Goal: Information Seeking & Learning: Learn about a topic

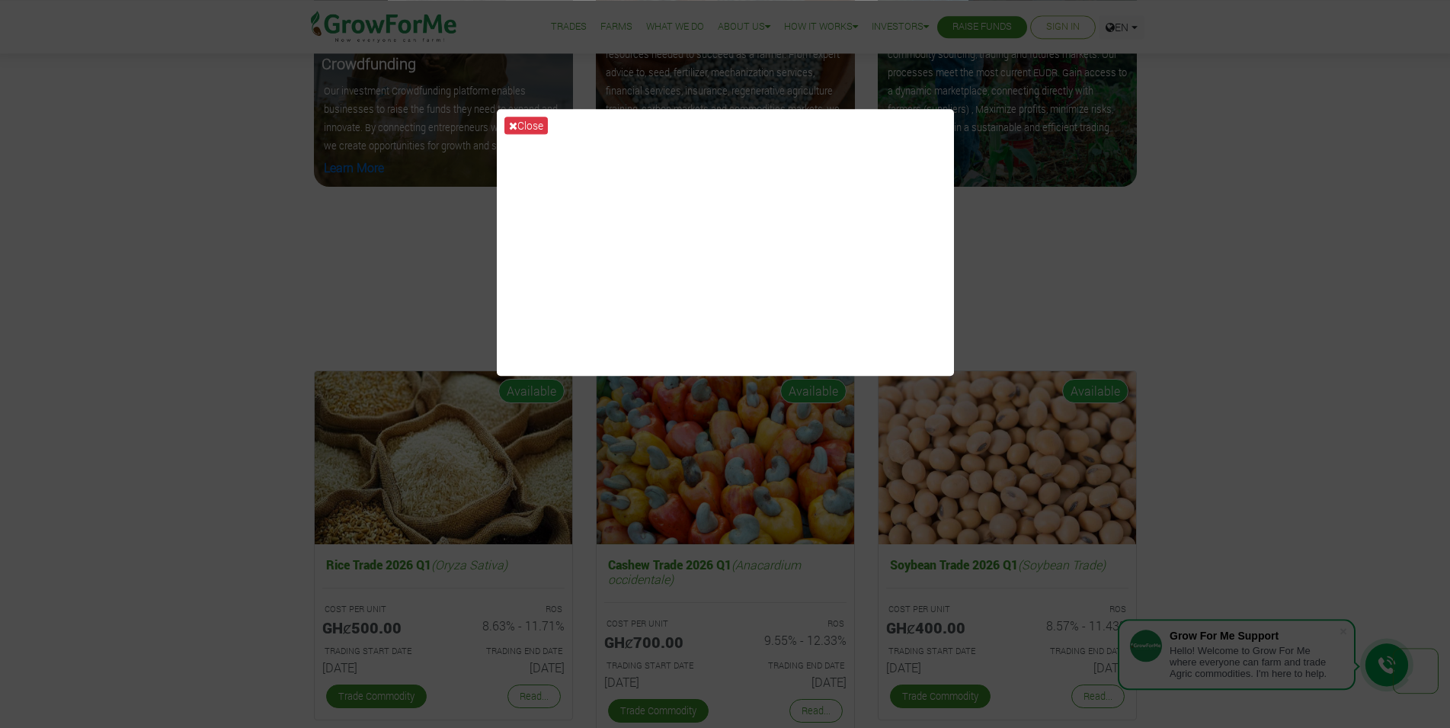
scroll to position [2098, 0]
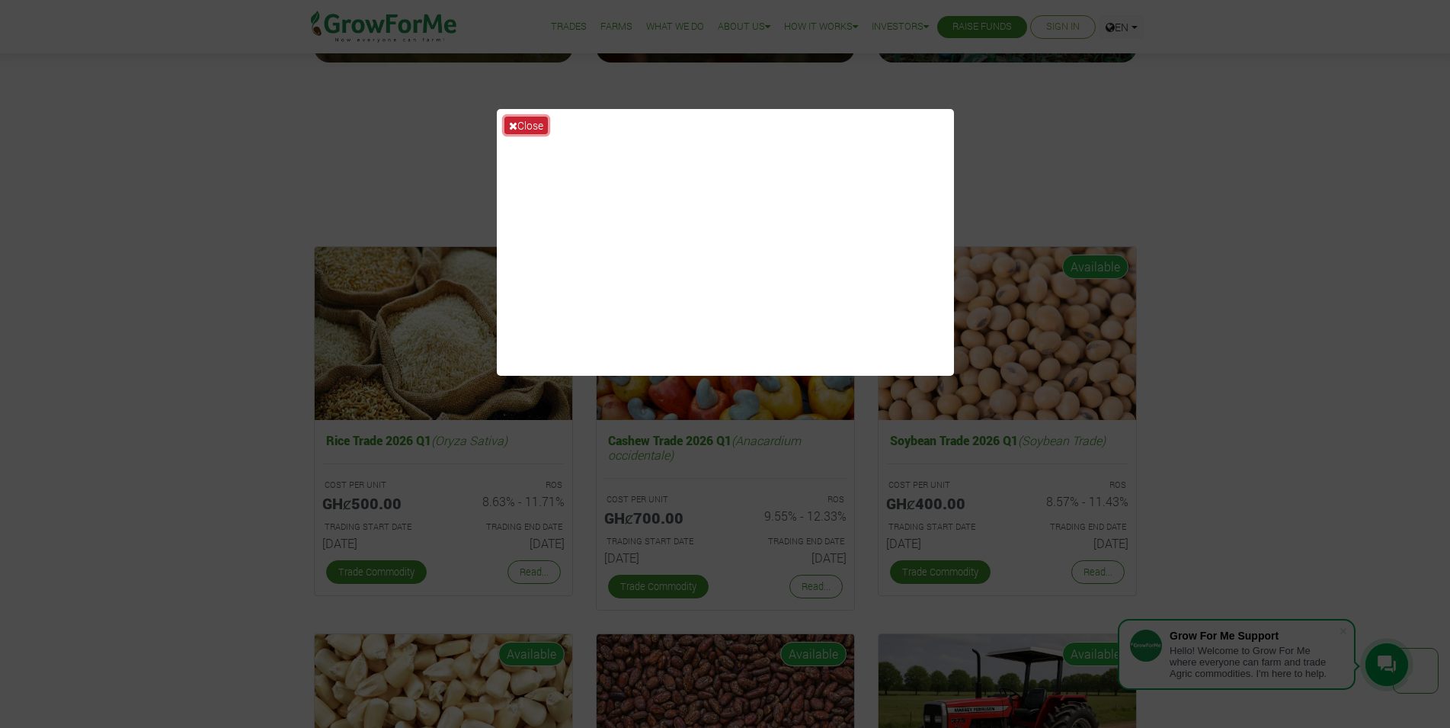
click at [519, 123] on button "Close" at bounding box center [525, 126] width 43 height 18
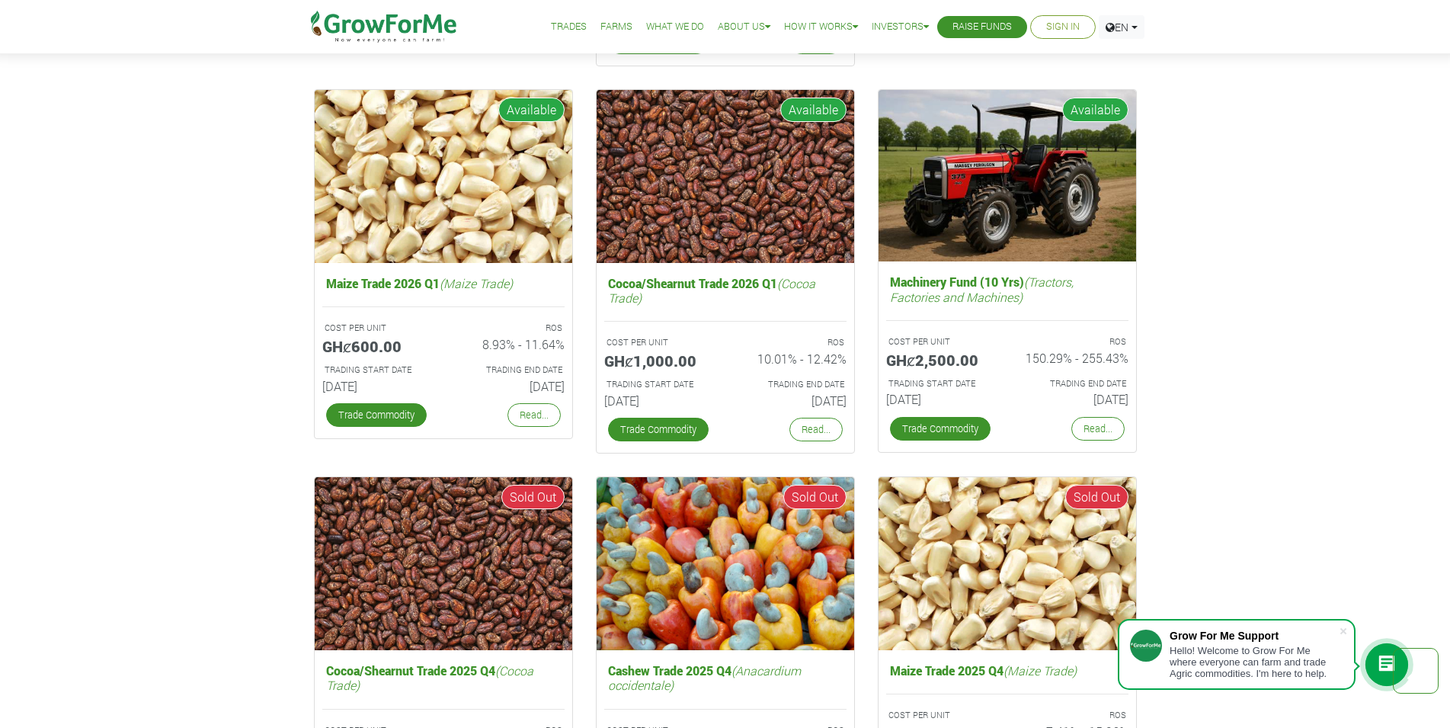
scroll to position [2565, 0]
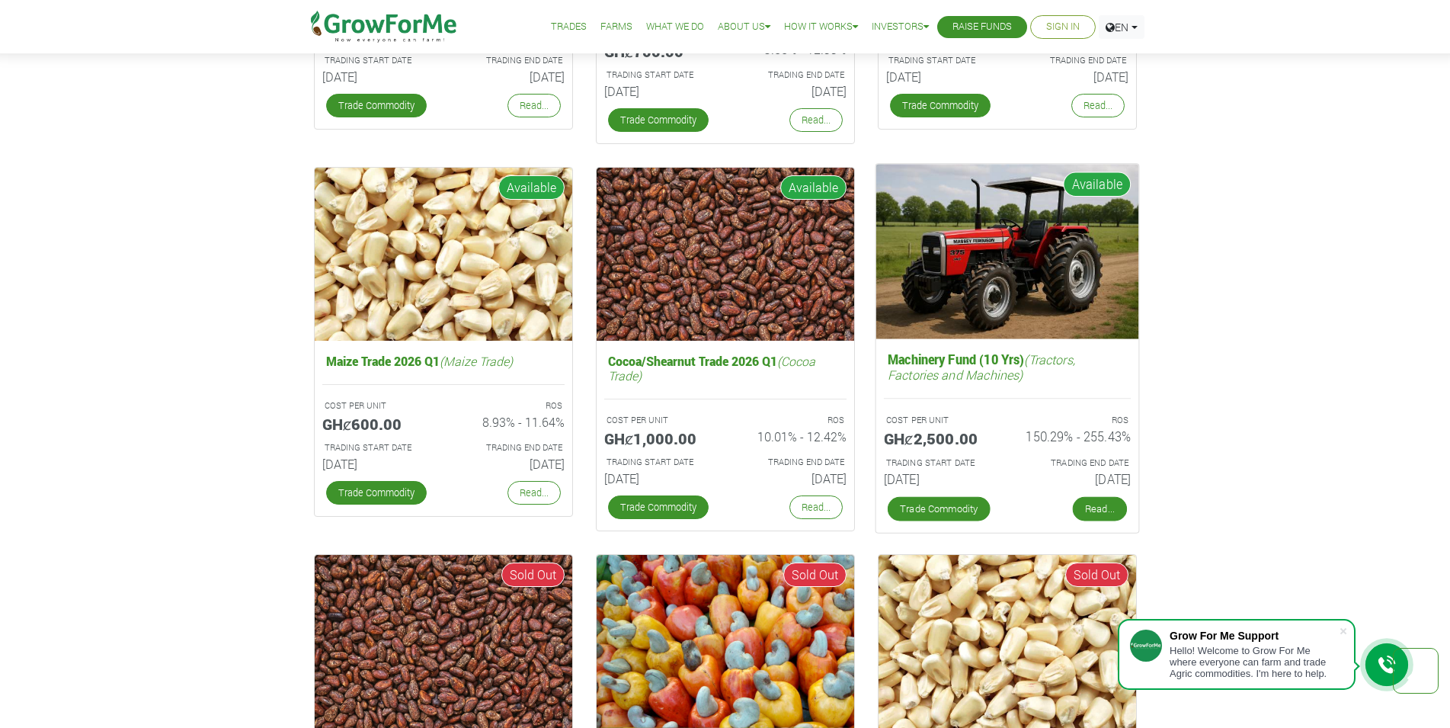
click at [1097, 514] on link "Read..." at bounding box center [1099, 509] width 54 height 24
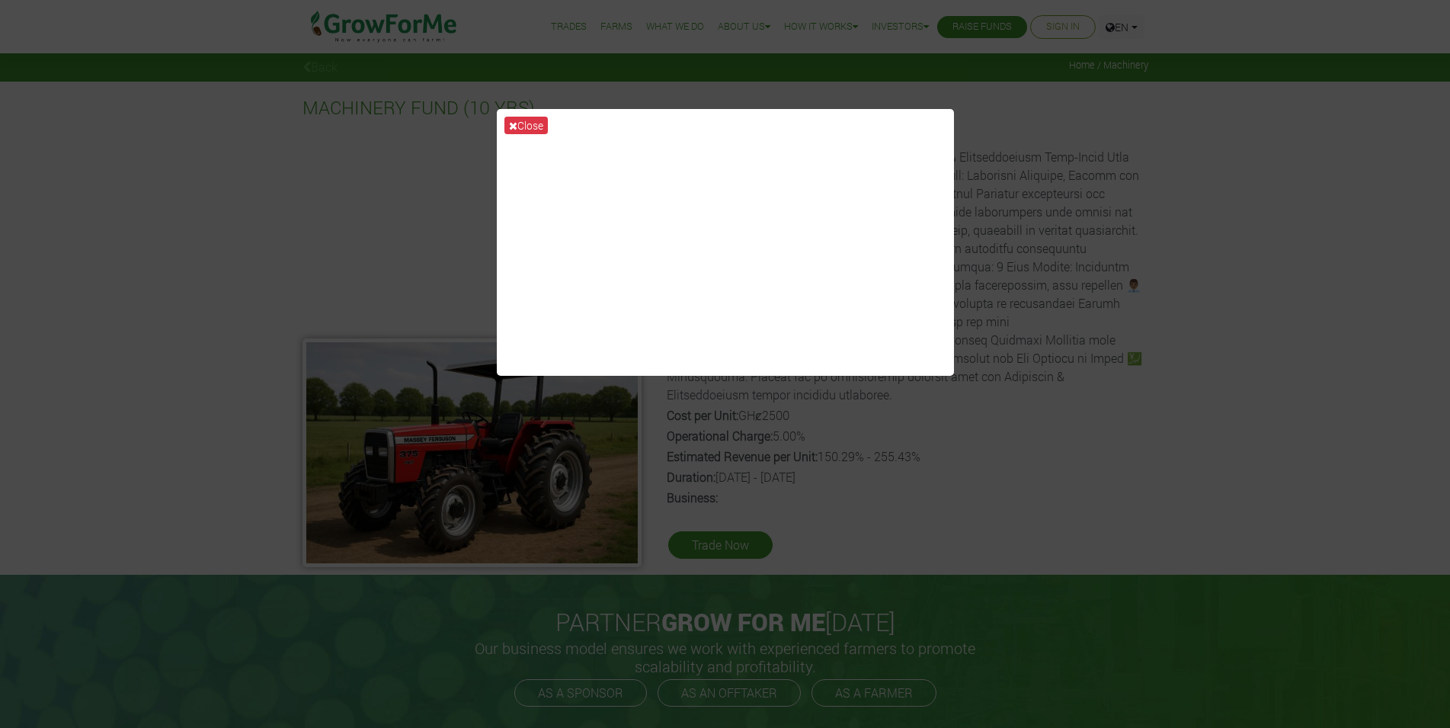
click at [524, 128] on button "Close" at bounding box center [525, 126] width 43 height 18
